Goal: Task Accomplishment & Management: Use online tool/utility

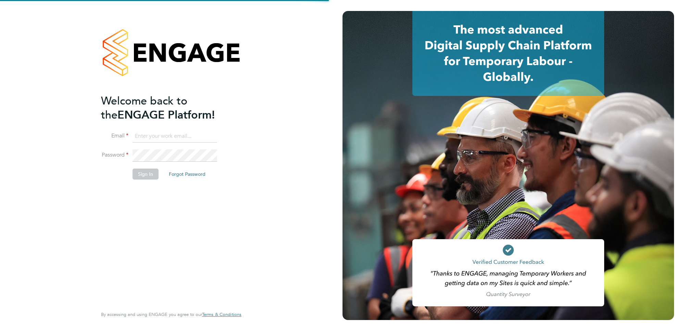
type input "ben.dunnington@nowcareers.co.uk"
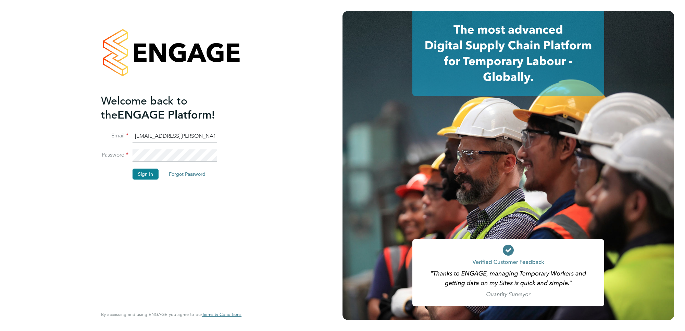
click at [144, 180] on li "Sign In Forgot Password" at bounding box center [168, 178] width 134 height 18
click at [142, 175] on button "Sign In" at bounding box center [146, 174] width 26 height 11
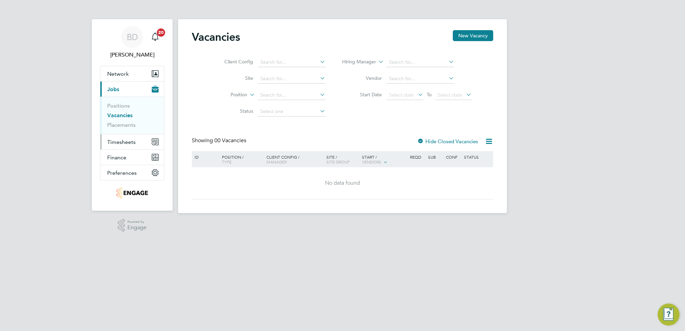
click at [116, 144] on span "Timesheets" at bounding box center [121, 142] width 28 height 7
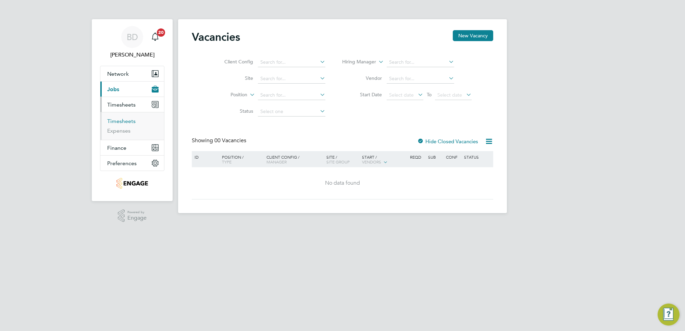
click at [125, 122] on link "Timesheets" at bounding box center [121, 121] width 28 height 7
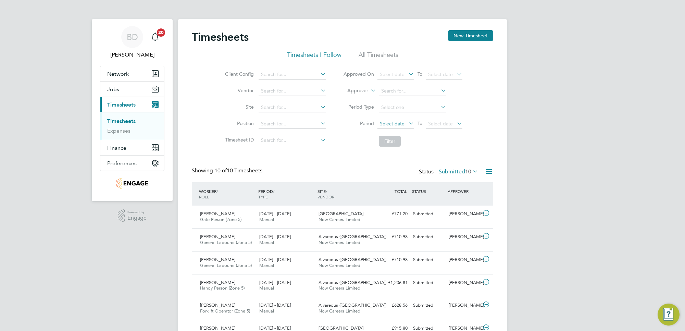
click at [404, 120] on span "Select date" at bounding box center [396, 124] width 37 height 9
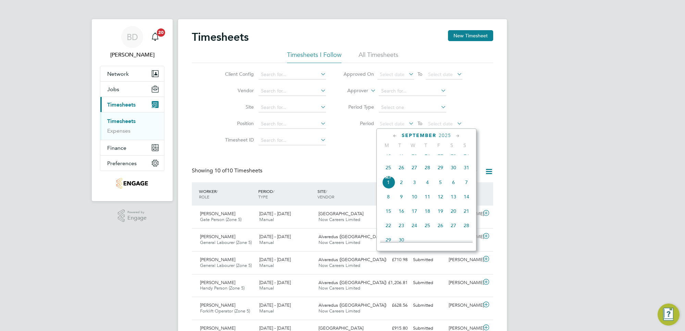
click at [388, 172] on span "25" at bounding box center [388, 167] width 13 height 13
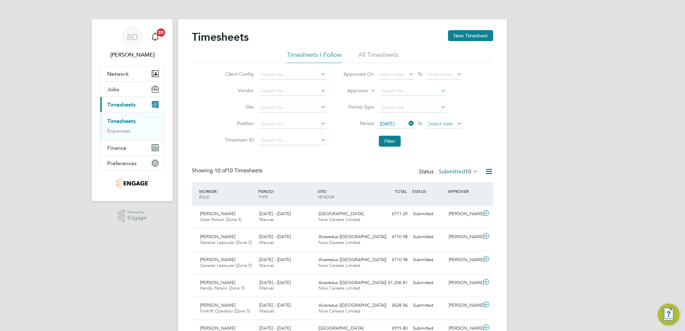
click at [446, 122] on span "Select date" at bounding box center [440, 124] width 25 height 6
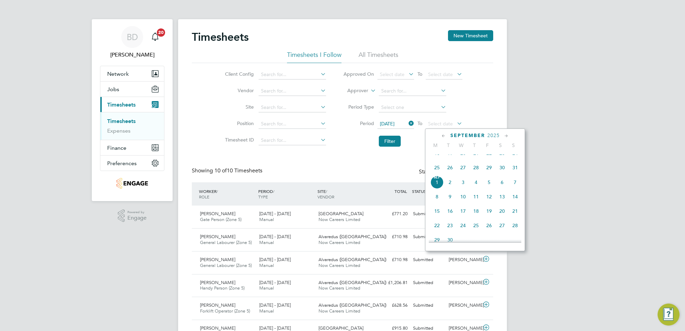
click at [490, 174] on span "29" at bounding box center [489, 167] width 13 height 13
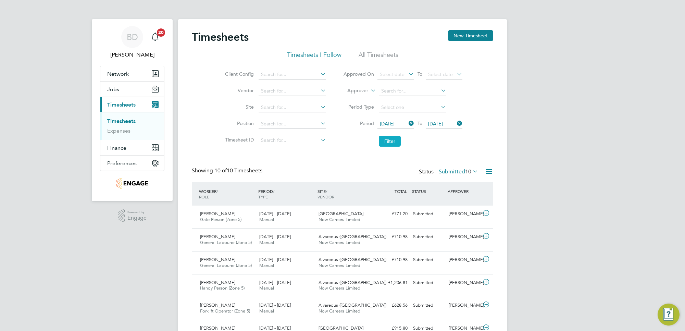
click at [385, 137] on button "Filter" at bounding box center [390, 141] width 22 height 11
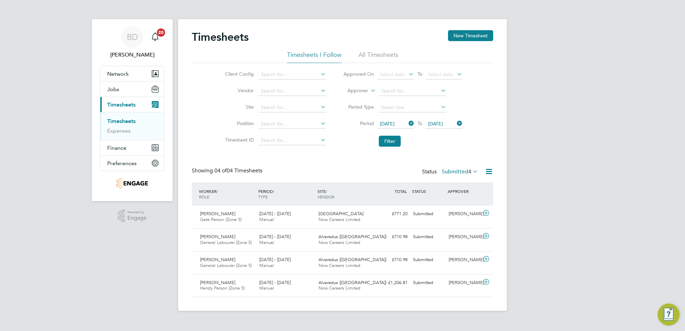
click at [472, 172] on icon at bounding box center [472, 172] width 0 height 10
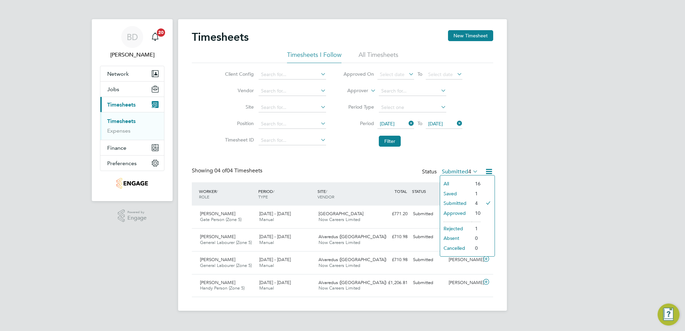
click at [457, 213] on li "Approved" at bounding box center [456, 213] width 32 height 10
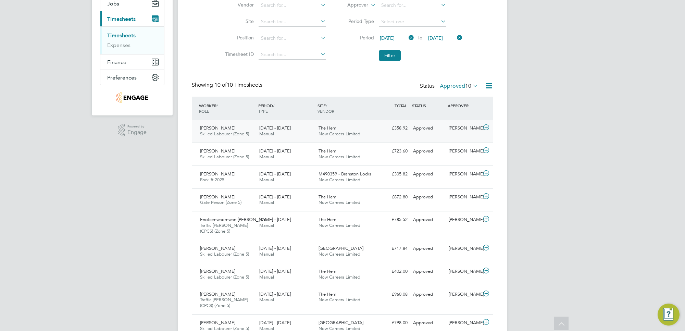
click at [488, 129] on icon at bounding box center [486, 127] width 9 height 5
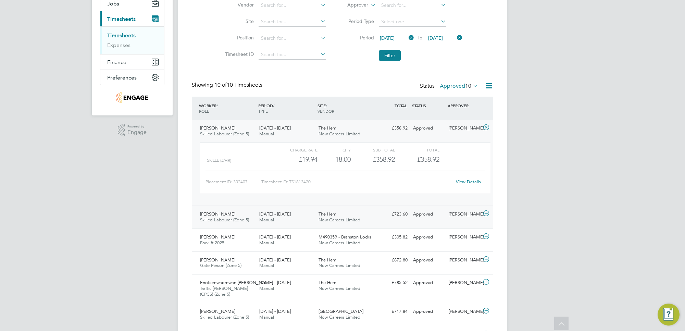
click at [485, 216] on icon at bounding box center [486, 213] width 9 height 5
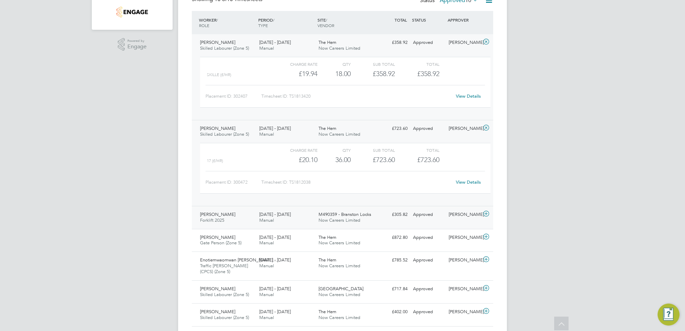
click at [485, 215] on icon at bounding box center [486, 213] width 9 height 5
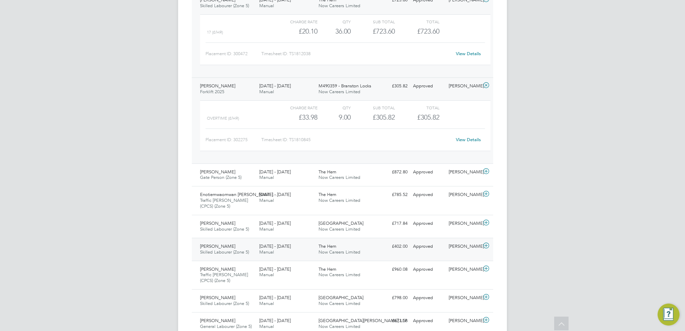
scroll to position [330, 0]
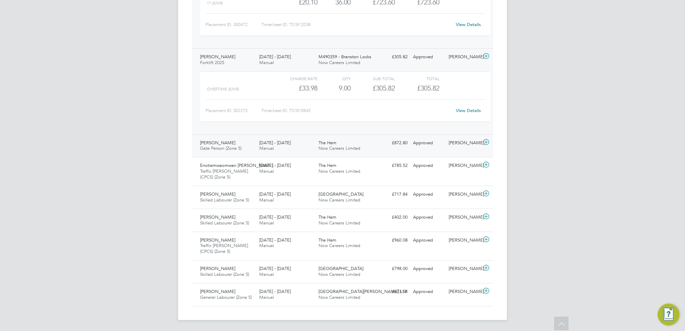
click at [488, 143] on icon at bounding box center [486, 141] width 9 height 5
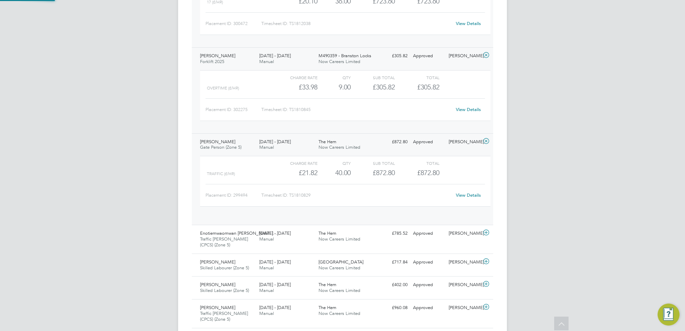
scroll to position [11, 67]
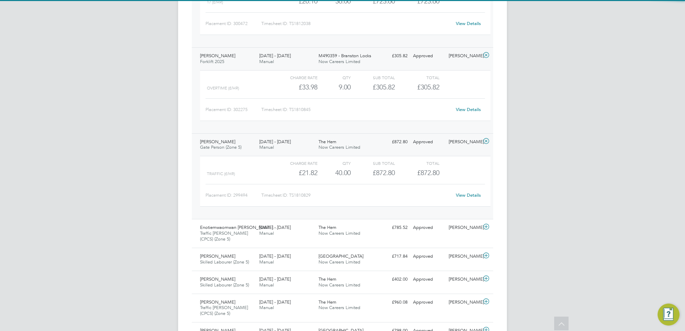
click at [485, 57] on icon at bounding box center [486, 54] width 9 height 5
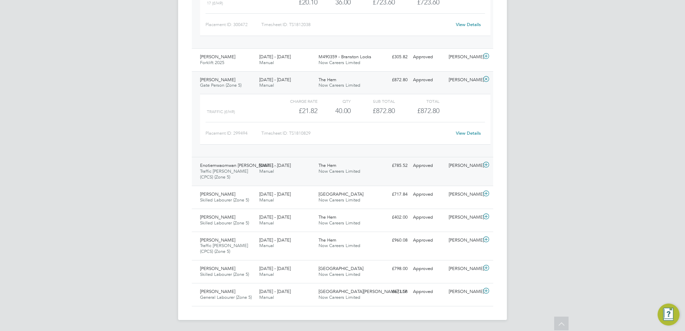
click at [486, 162] on icon at bounding box center [486, 164] width 9 height 5
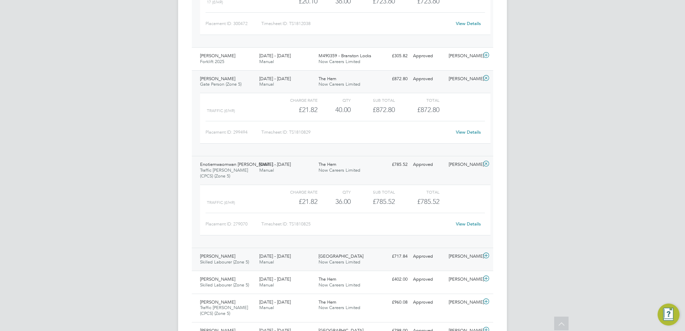
click at [486, 256] on icon at bounding box center [486, 255] width 9 height 5
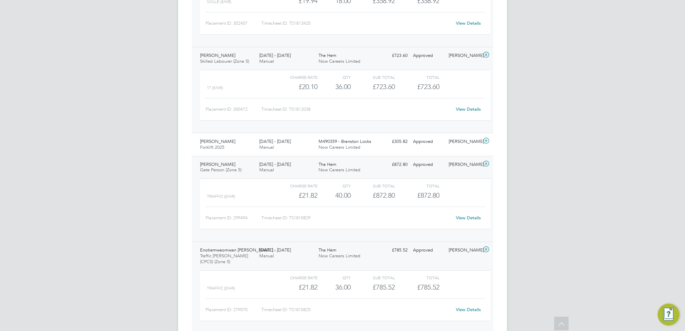
scroll to position [202, 0]
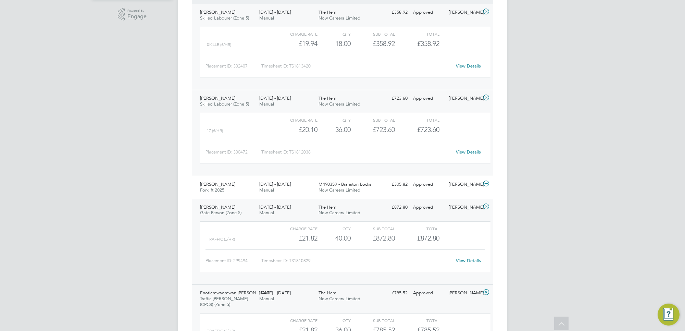
click at [485, 98] on icon at bounding box center [486, 97] width 9 height 5
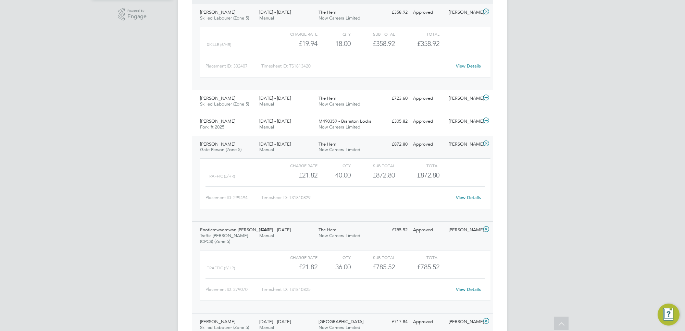
click at [485, 11] on icon at bounding box center [486, 11] width 9 height 5
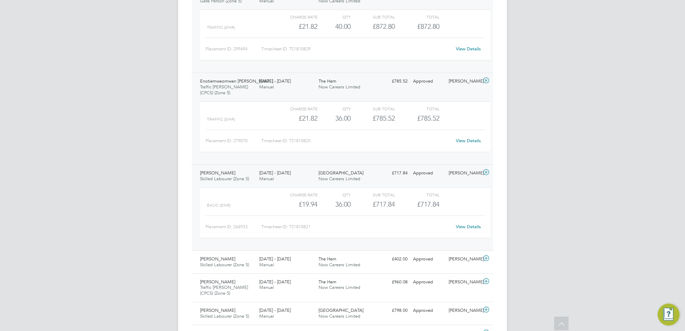
scroll to position [330, 0]
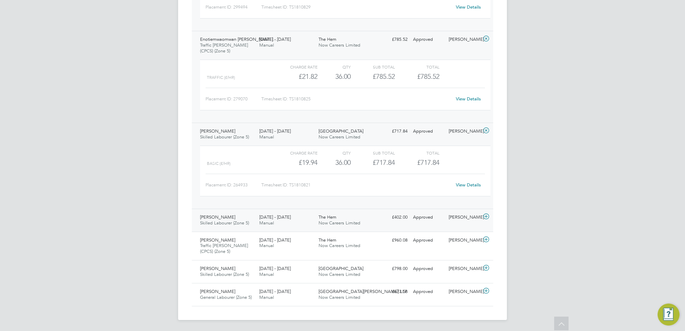
click at [487, 217] on icon at bounding box center [486, 216] width 9 height 5
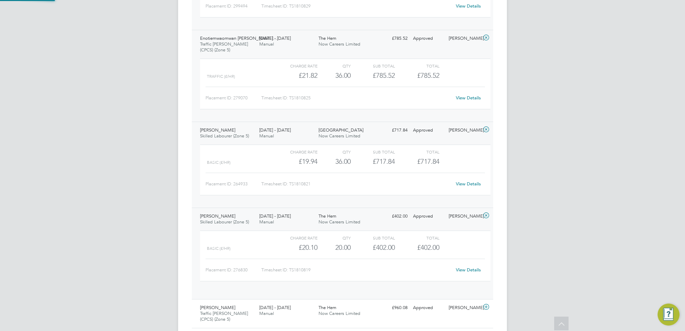
scroll to position [11, 67]
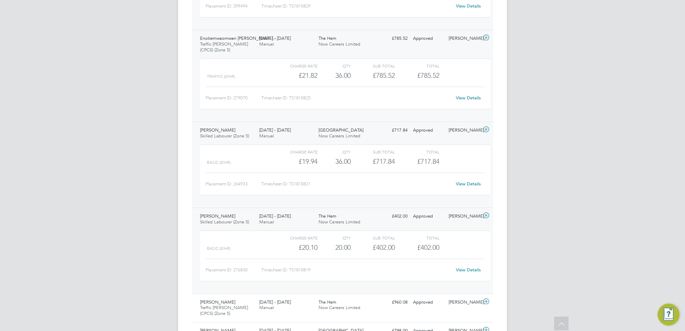
click at [484, 129] on icon at bounding box center [486, 129] width 9 height 5
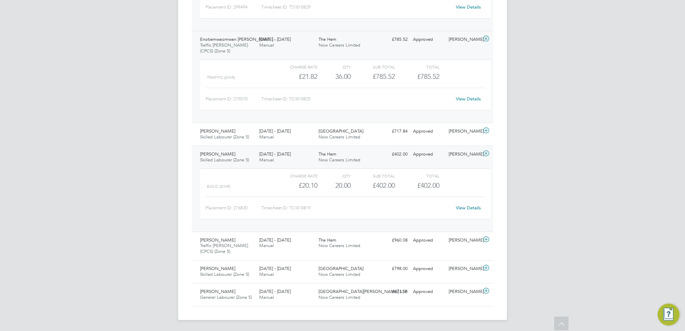
click at [487, 36] on icon at bounding box center [486, 38] width 9 height 5
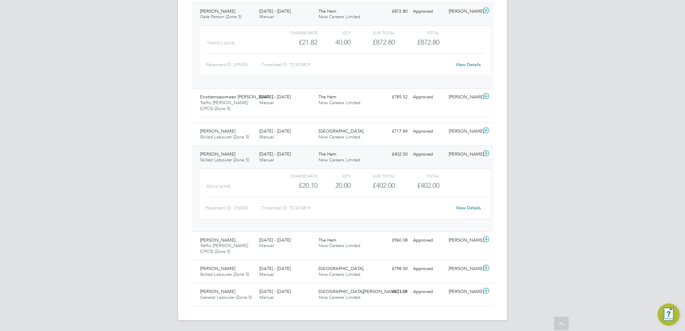
scroll to position [267, 0]
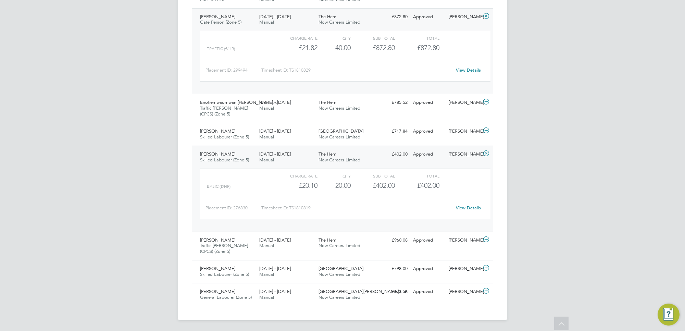
click at [484, 13] on icon at bounding box center [486, 15] width 9 height 5
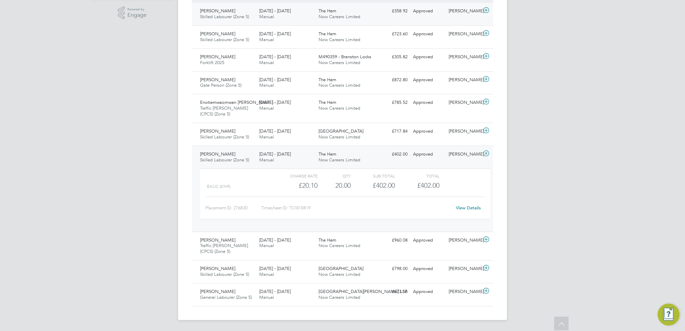
scroll to position [204, 0]
click at [486, 239] on icon at bounding box center [486, 239] width 9 height 5
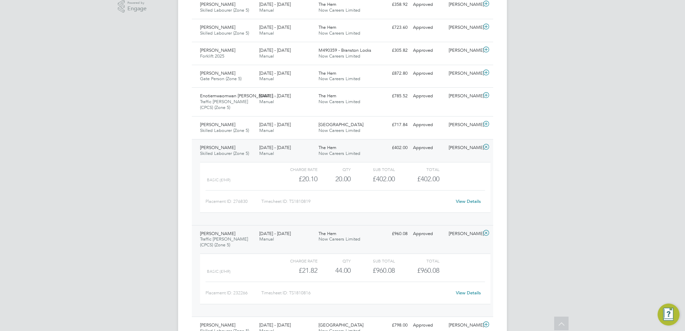
scroll to position [267, 0]
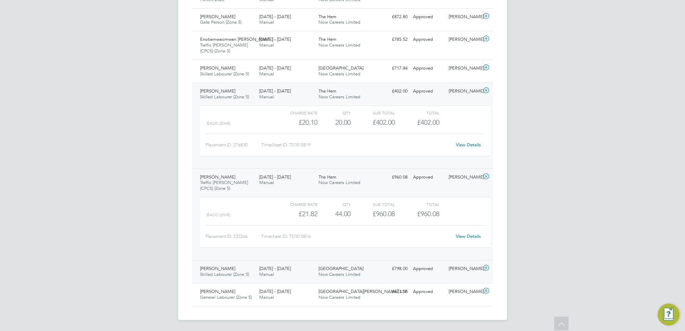
click at [485, 267] on icon at bounding box center [486, 267] width 9 height 5
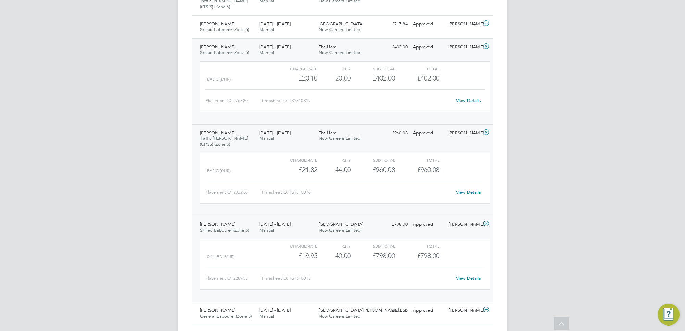
scroll to position [330, 0]
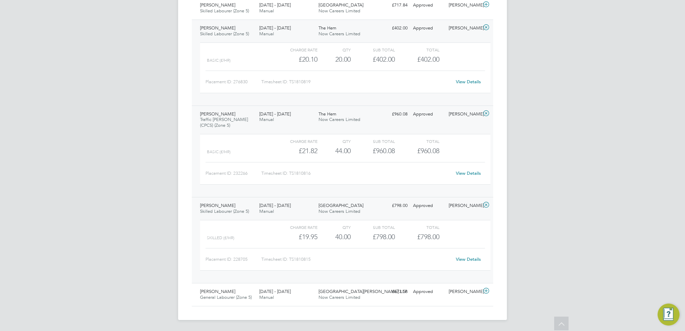
click at [484, 206] on icon at bounding box center [486, 204] width 9 height 5
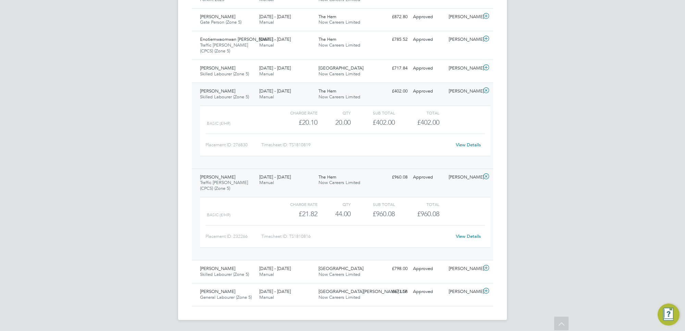
click at [485, 175] on icon at bounding box center [486, 176] width 9 height 5
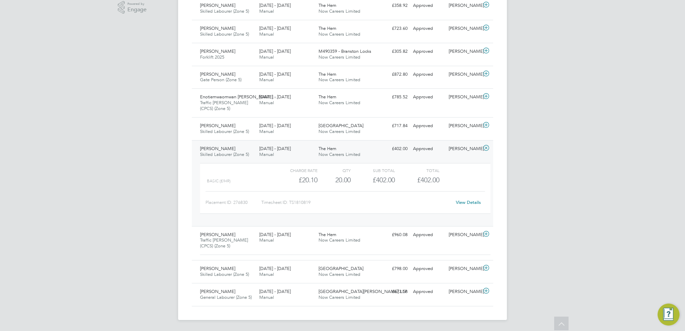
scroll to position [204, 0]
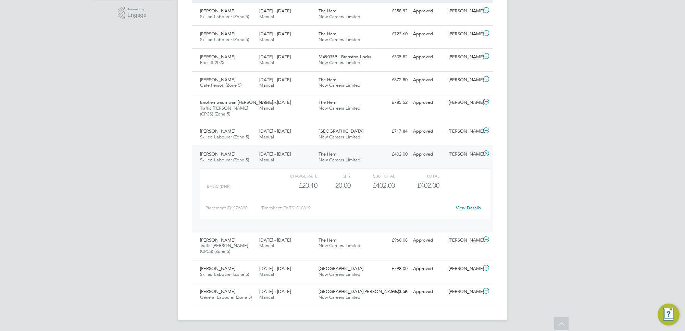
click at [487, 152] on icon at bounding box center [486, 153] width 9 height 5
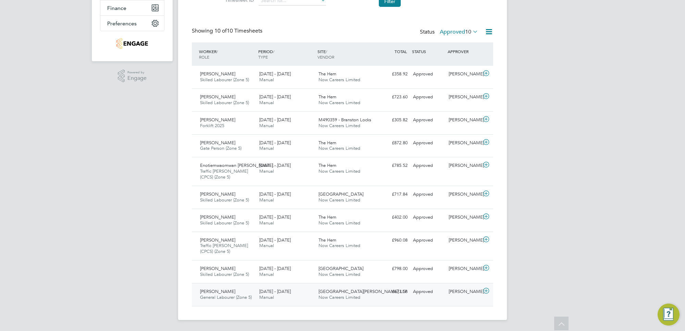
click at [484, 289] on icon at bounding box center [486, 290] width 9 height 5
